Goal: Find specific page/section: Find specific page/section

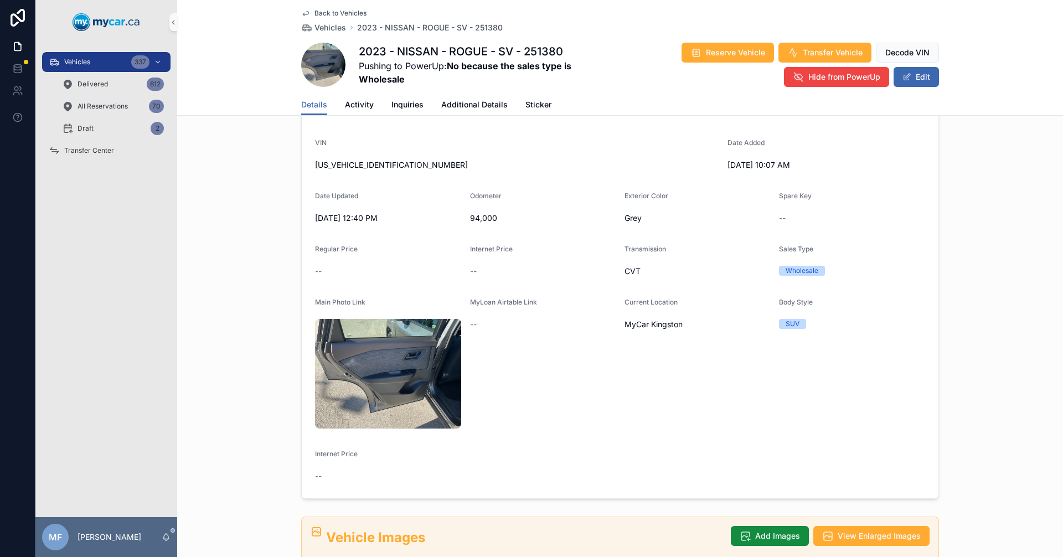
scroll to position [332, 0]
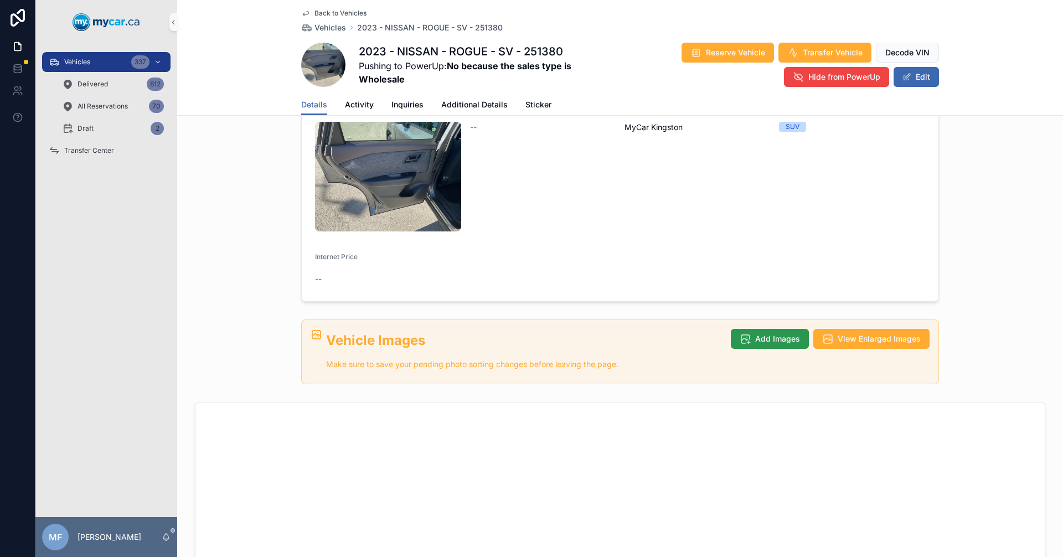
click at [761, 333] on span "Add Images" at bounding box center [777, 338] width 45 height 11
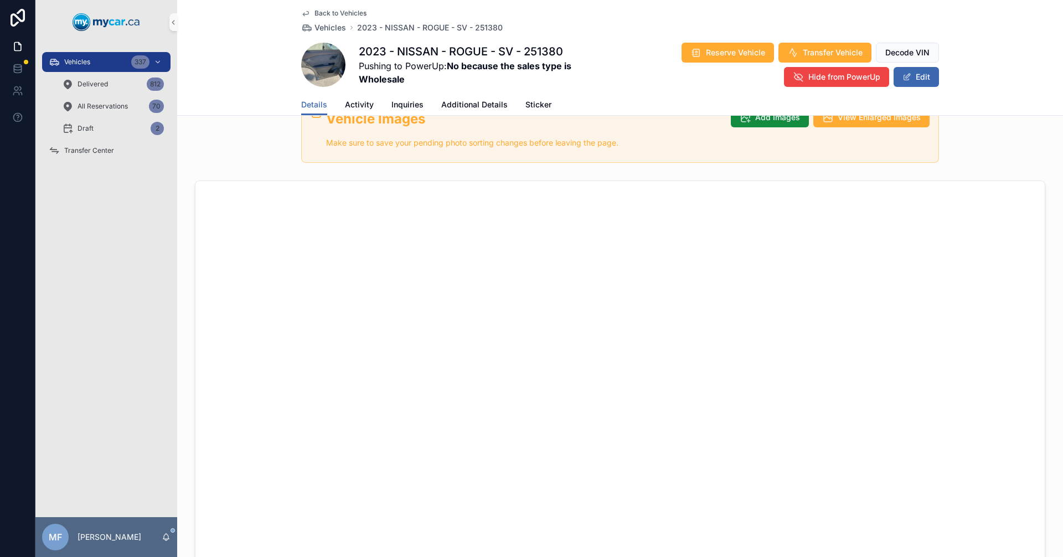
scroll to position [775, 0]
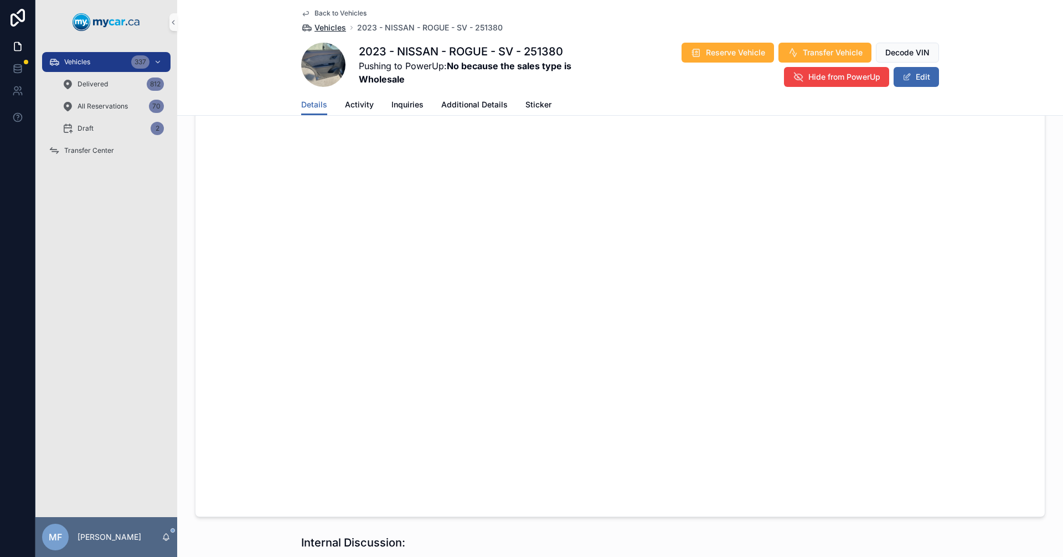
click at [323, 25] on span "Vehicles" at bounding box center [331, 27] width 32 height 11
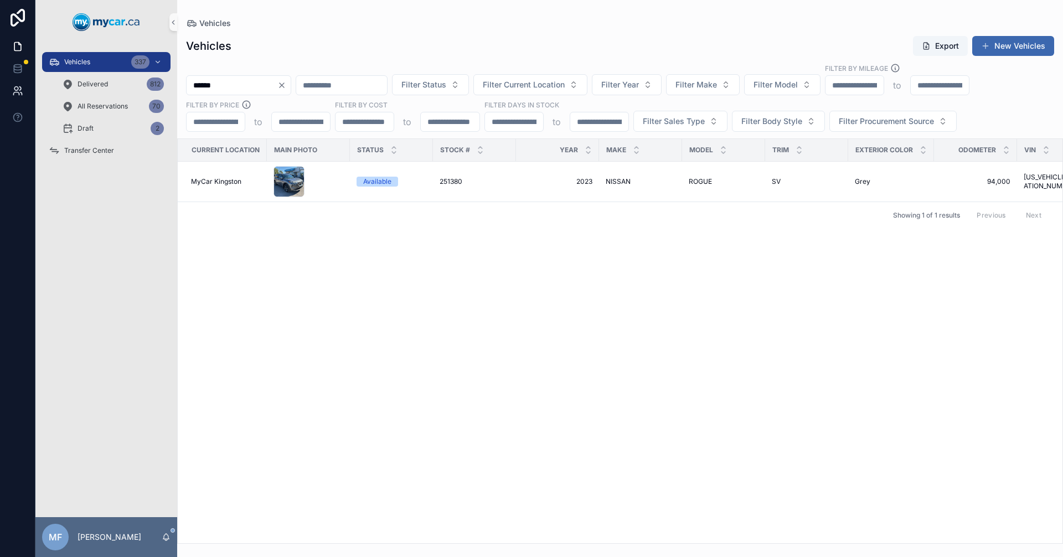
drag, startPoint x: 265, startPoint y: 88, endPoint x: 23, endPoint y: 80, distance: 242.1
click at [19, 81] on div "Vehicles 337 Delivered 812 All Reservations 70 Draft 2 Transfer Center MF [PERS…" at bounding box center [531, 278] width 1063 height 557
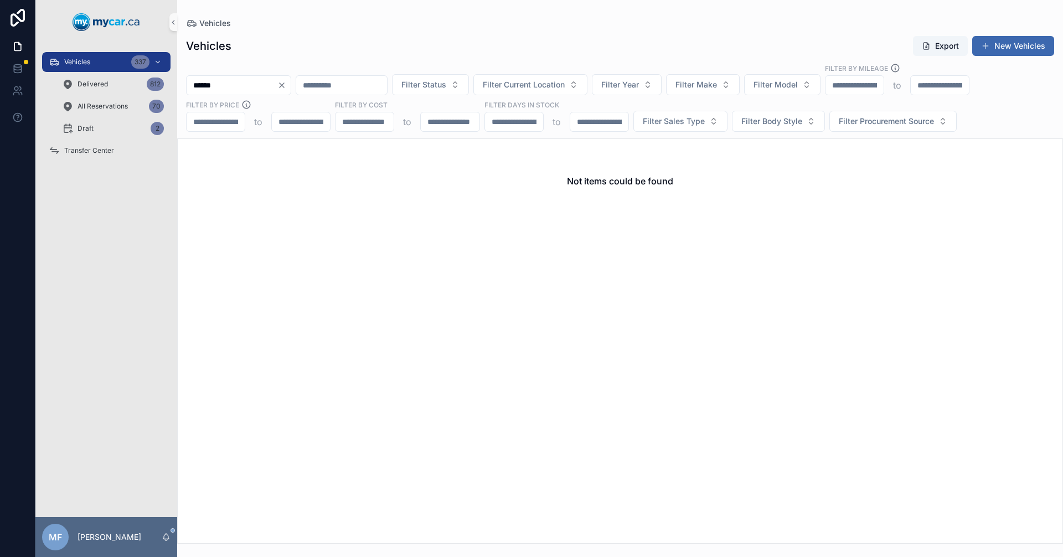
type input "******"
click at [362, 268] on div "Not items could be found" at bounding box center [620, 340] width 886 height 405
drag, startPoint x: 366, startPoint y: 333, endPoint x: 400, endPoint y: 284, distance: 59.6
click at [366, 333] on div "Not items could be found" at bounding box center [620, 340] width 886 height 405
click at [83, 58] on span "Vehicles" at bounding box center [77, 62] width 26 height 9
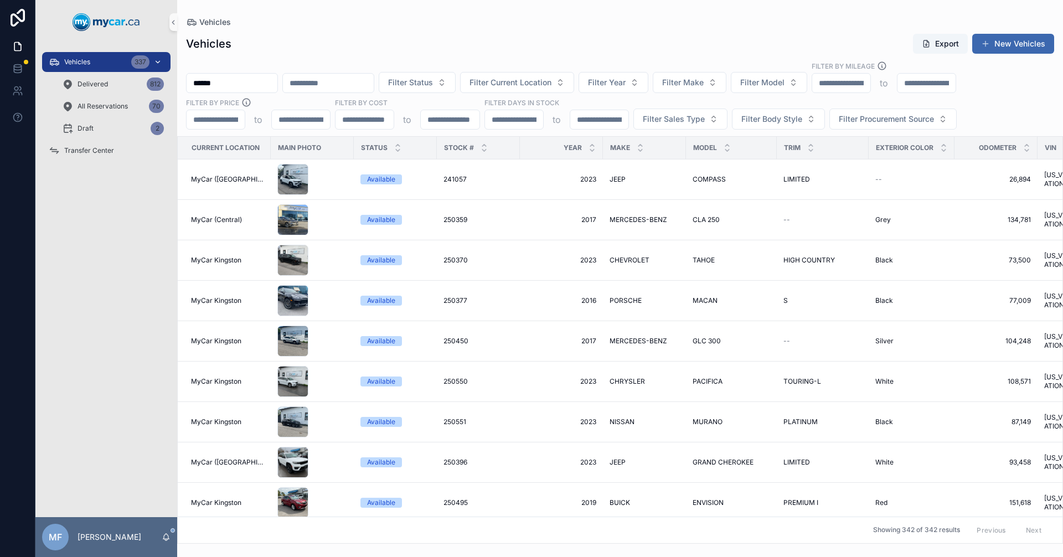
click at [75, 59] on span "Vehicles" at bounding box center [77, 62] width 26 height 9
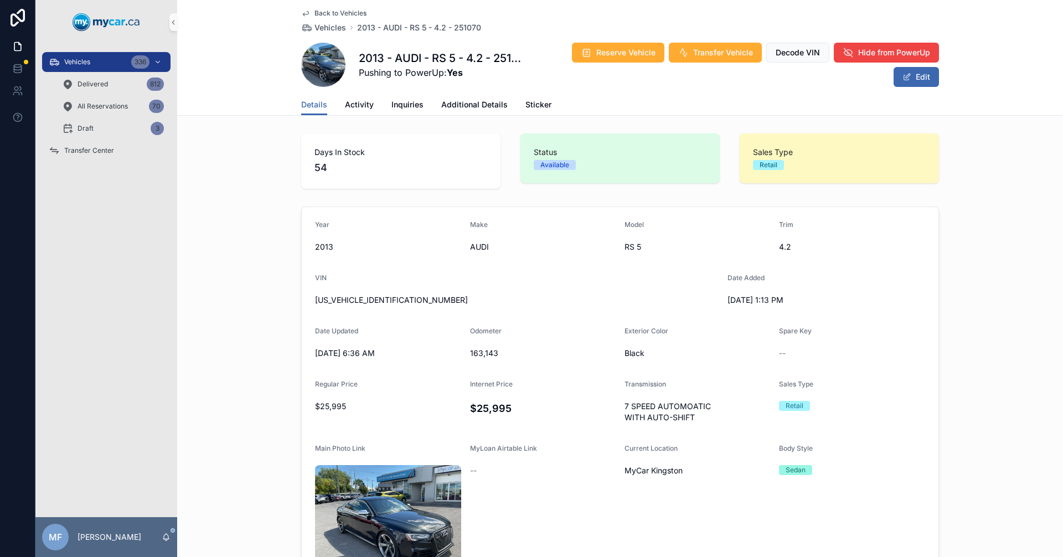
click at [343, 302] on span "[US_VEHICLE_IDENTIFICATION_NUMBER]" at bounding box center [517, 300] width 404 height 11
copy span "[US_VEHICLE_IDENTIFICATION_NUMBER]"
